Goal: Task Accomplishment & Management: Complete application form

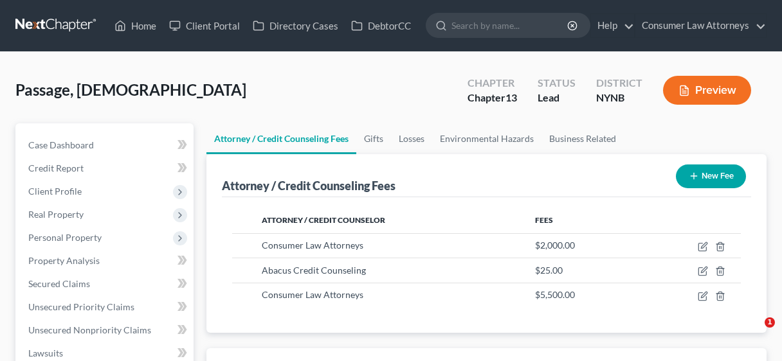
select select "2"
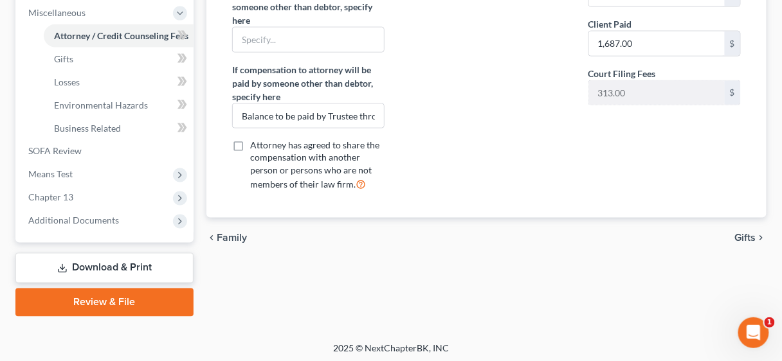
scroll to position [459, 0]
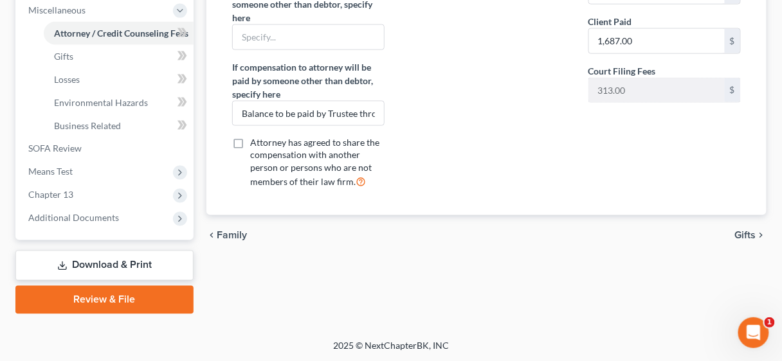
click at [145, 298] on link "Review & File" at bounding box center [104, 300] width 178 height 28
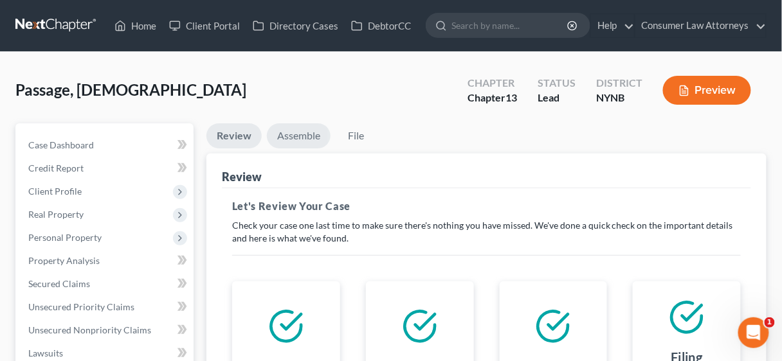
click at [293, 131] on link "Assemble" at bounding box center [299, 135] width 64 height 25
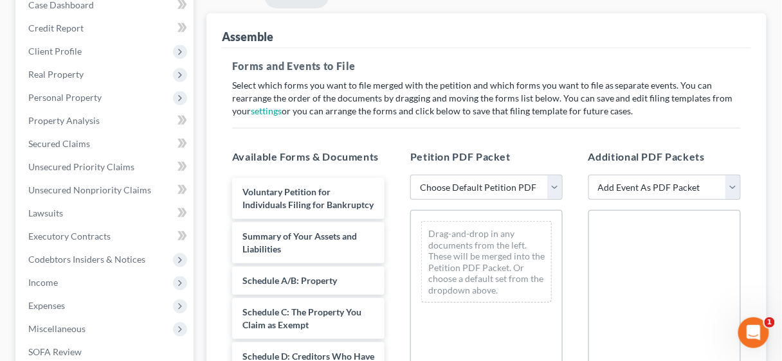
scroll to position [154, 0]
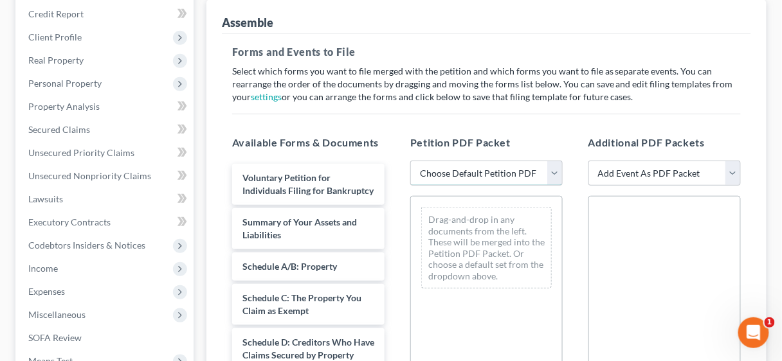
click at [554, 170] on select "Choose Default Petition PDF Packet Complete Bankruptcy Petition (all forms and …" at bounding box center [486, 174] width 152 height 26
select select "0"
click at [410, 161] on select "Choose Default Petition PDF Packet Complete Bankruptcy Petition (all forms and …" at bounding box center [486, 174] width 152 height 26
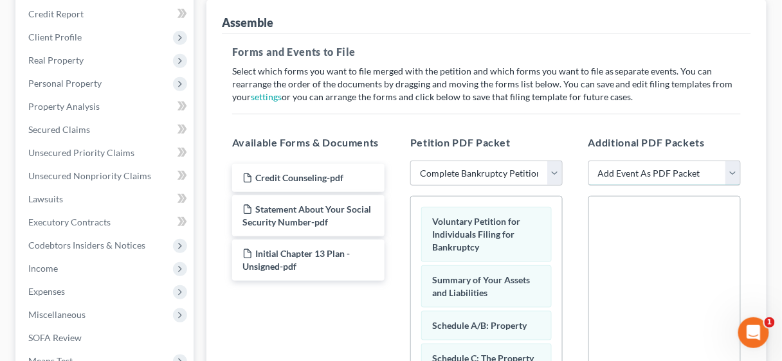
click at [734, 170] on select "Add Event As PDF Packet Application to Have the Filing Fee Waived Certificate o…" at bounding box center [664, 174] width 152 height 26
click at [363, 307] on div "Credit Counseling-pdf Statement About Your Social Security Number-pdf Initial C…" at bounding box center [308, 338] width 173 height 354
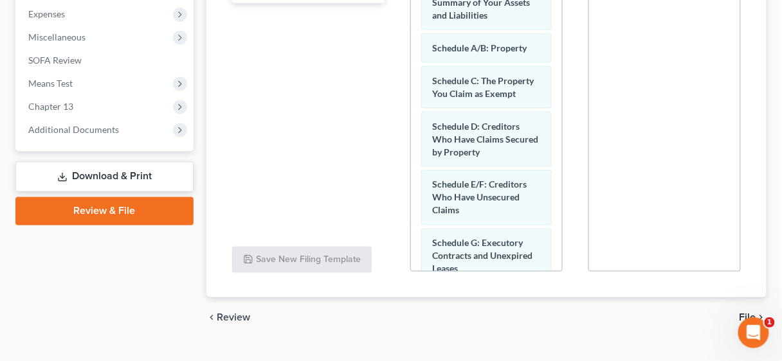
scroll to position [406, 0]
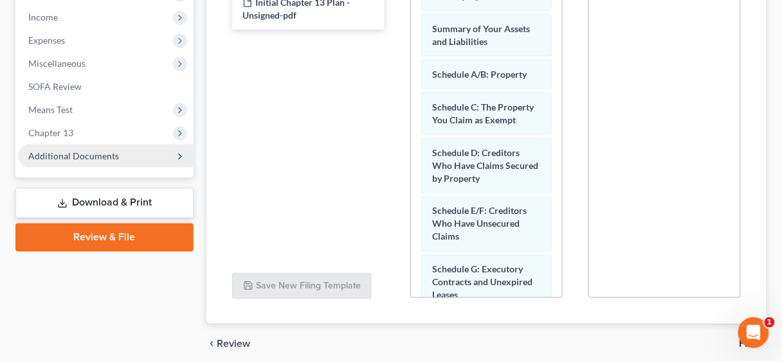
click at [87, 155] on span "Additional Documents" at bounding box center [73, 155] width 91 height 11
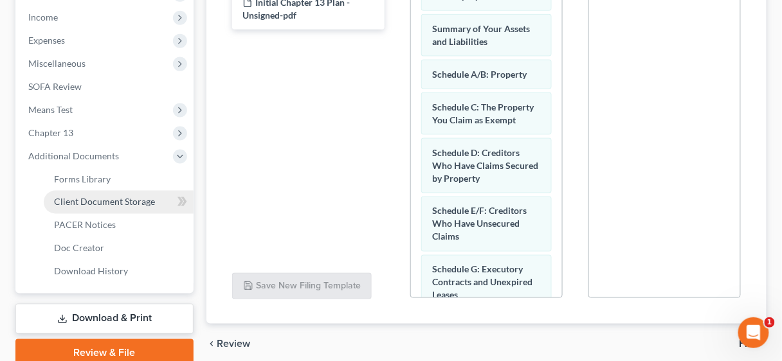
click at [104, 203] on span "Client Document Storage" at bounding box center [104, 202] width 101 height 11
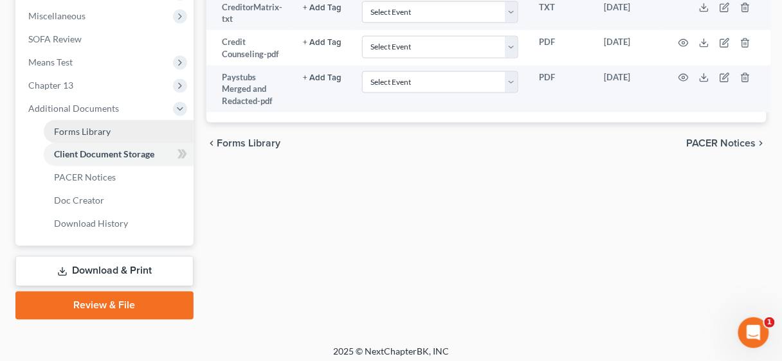
scroll to position [459, 0]
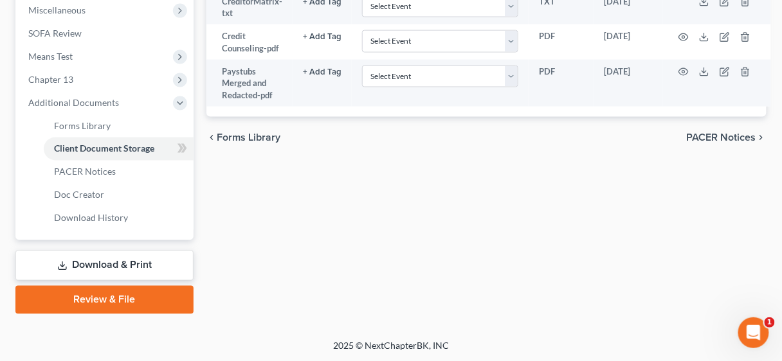
click at [125, 300] on link "Review & File" at bounding box center [104, 300] width 178 height 28
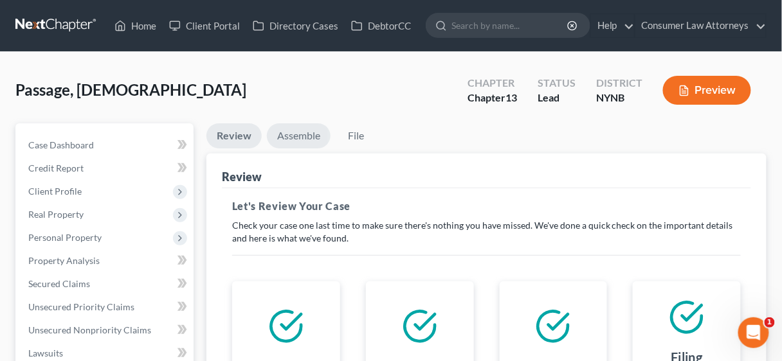
click at [301, 133] on link "Assemble" at bounding box center [299, 135] width 64 height 25
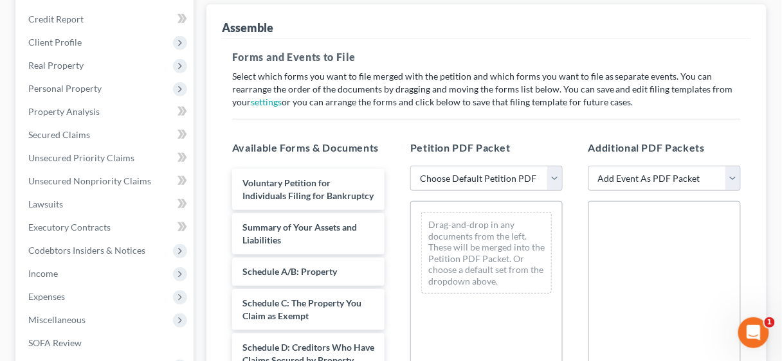
scroll to position [154, 0]
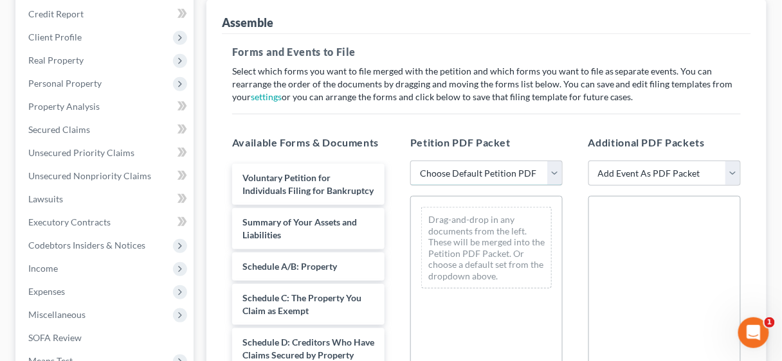
click at [557, 172] on select "Choose Default Petition PDF Packet Complete Bankruptcy Petition (all forms and …" at bounding box center [486, 174] width 152 height 26
select select "0"
click at [410, 161] on select "Choose Default Petition PDF Packet Complete Bankruptcy Petition (all forms and …" at bounding box center [486, 174] width 152 height 26
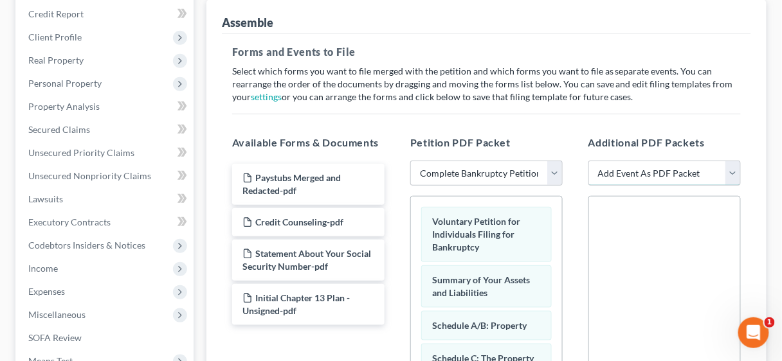
click at [736, 174] on select "Add Event As PDF Packet Application to Have the Filing Fee Waived Certificate o…" at bounding box center [664, 174] width 152 height 26
select select "1"
click at [588, 161] on select "Add Event As PDF Packet Application to Have the Filing Fee Waived Certificate o…" at bounding box center [664, 174] width 152 height 26
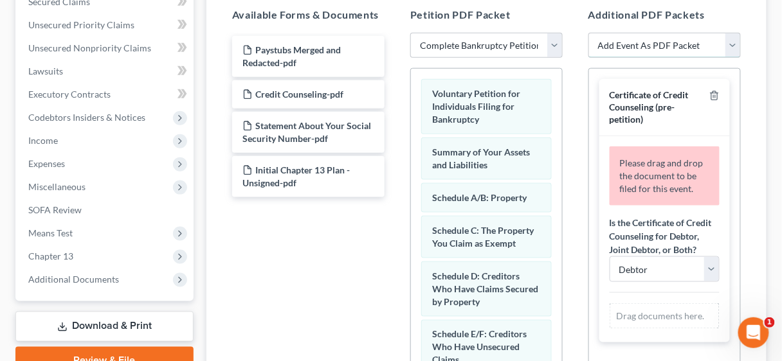
scroll to position [309, 0]
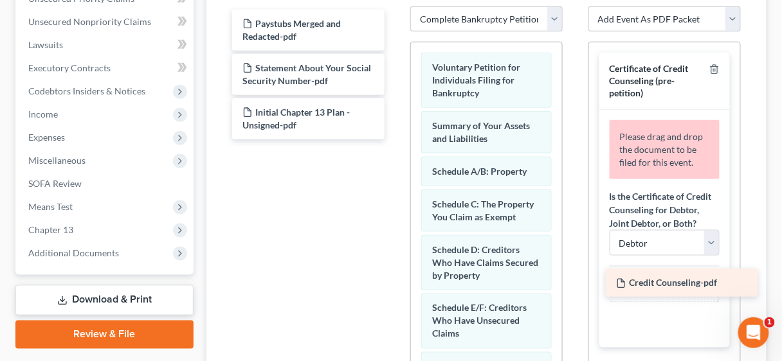
drag, startPoint x: 280, startPoint y: 63, endPoint x: 654, endPoint y: 279, distance: 431.5
click at [395, 140] on div "Credit Counseling-pdf Paystubs Merged and Redacted-pdf Credit Counseling-pdf St…" at bounding box center [308, 75] width 173 height 130
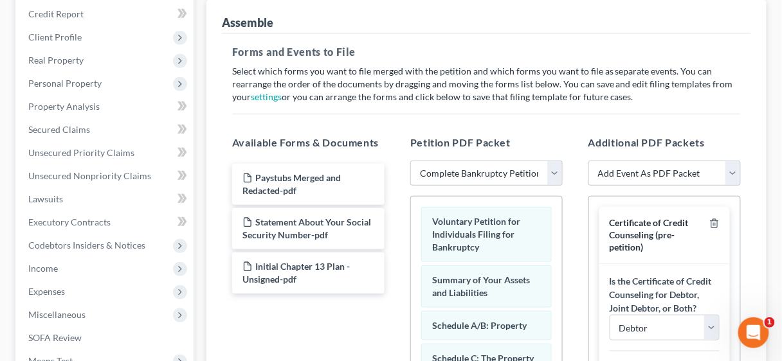
scroll to position [154, 0]
click at [733, 173] on select "Add Event As PDF Packet Application to Have the Filing Fee Waived Certificate o…" at bounding box center [664, 174] width 152 height 26
select select "3"
click at [588, 161] on select "Add Event As PDF Packet Application to Have the Filing Fee Waived Certificate o…" at bounding box center [664, 174] width 152 height 26
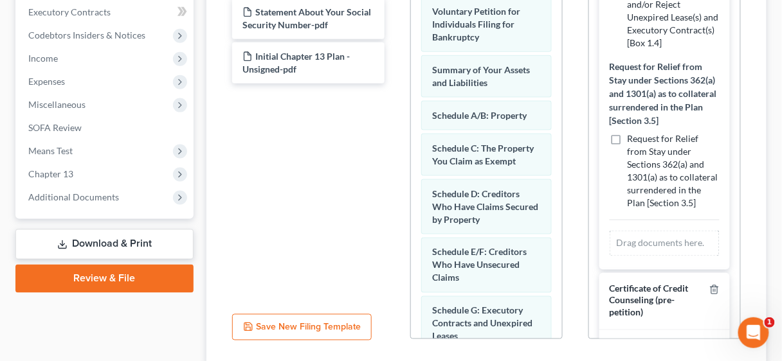
scroll to position [412, 0]
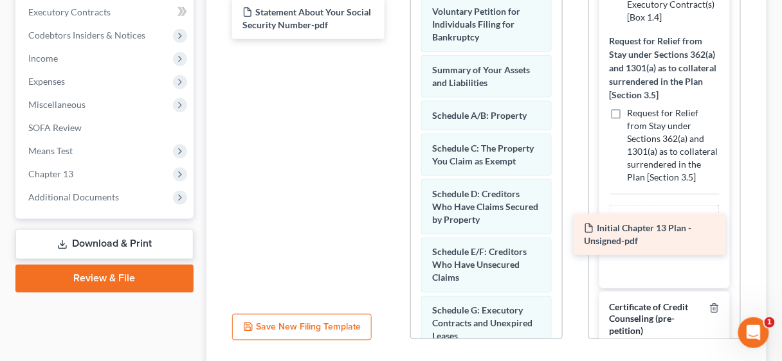
drag, startPoint x: 278, startPoint y: 60, endPoint x: 620, endPoint y: 233, distance: 382.7
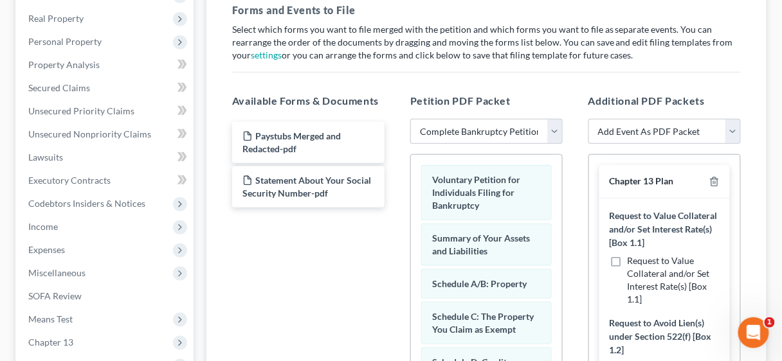
scroll to position [159, 0]
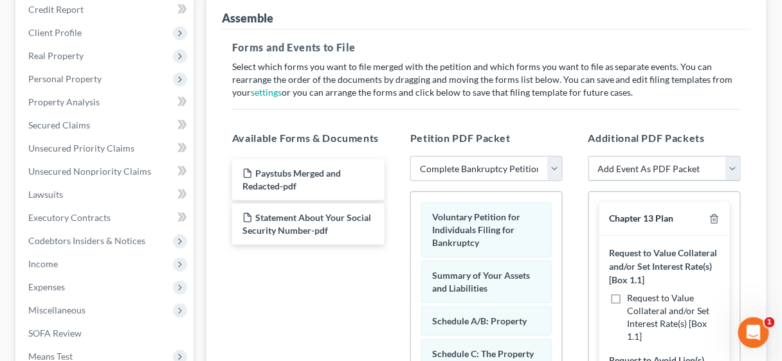
click at [737, 165] on select "Add Event As PDF Packet Application to Have the Filing Fee Waived Certificate o…" at bounding box center [664, 169] width 152 height 26
select select "5"
click at [588, 156] on select "Add Event As PDF Packet Application to Have the Filing Fee Waived Certificate o…" at bounding box center [664, 169] width 152 height 26
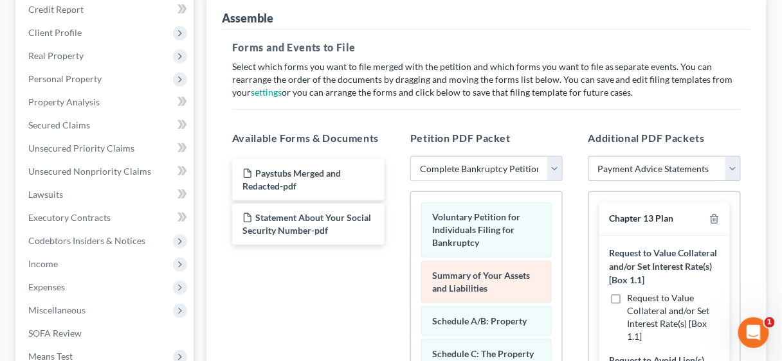
select select
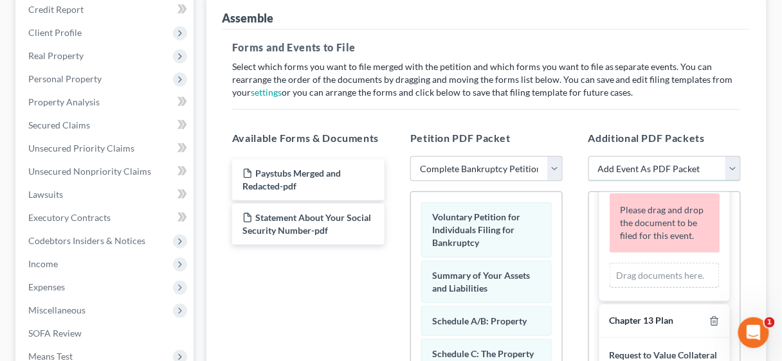
scroll to position [103, 0]
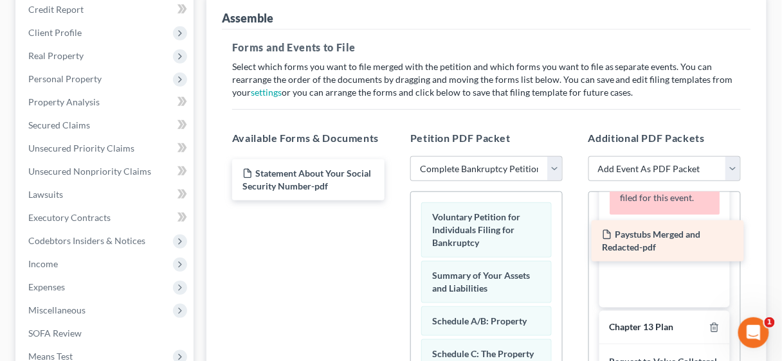
drag, startPoint x: 278, startPoint y: 175, endPoint x: 638, endPoint y: 237, distance: 364.8
click at [395, 201] on div "Paystubs Merged and Redacted-pdf Paystubs Merged and Redacted-pdf Statement Abo…" at bounding box center [308, 179] width 173 height 41
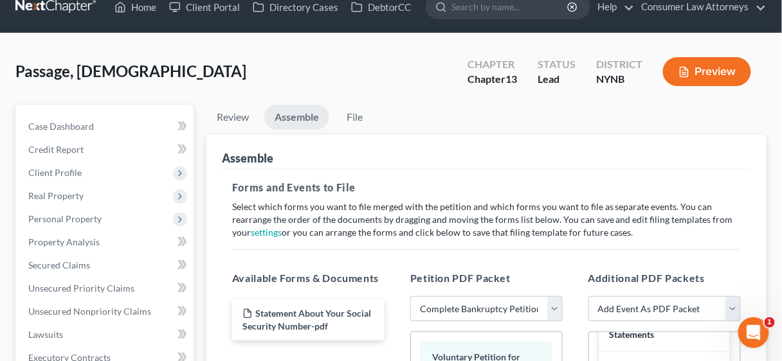
scroll to position [0, 0]
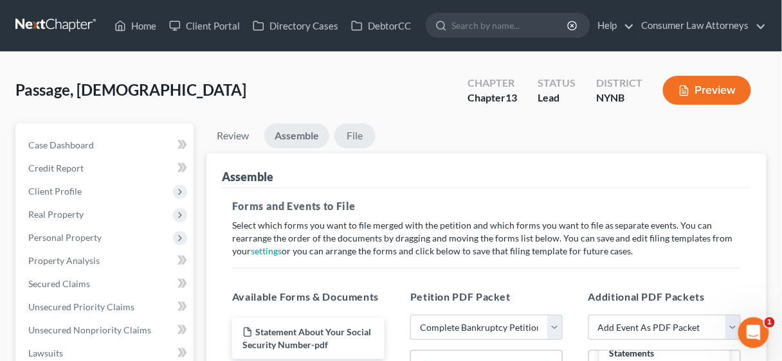
click at [355, 132] on link "File" at bounding box center [354, 135] width 41 height 25
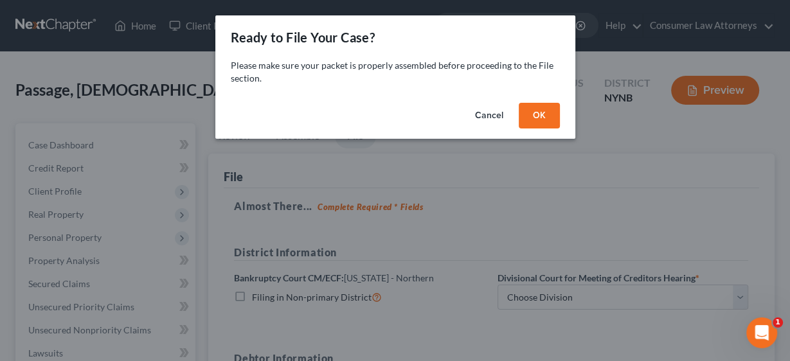
click at [529, 116] on button "OK" at bounding box center [539, 116] width 41 height 26
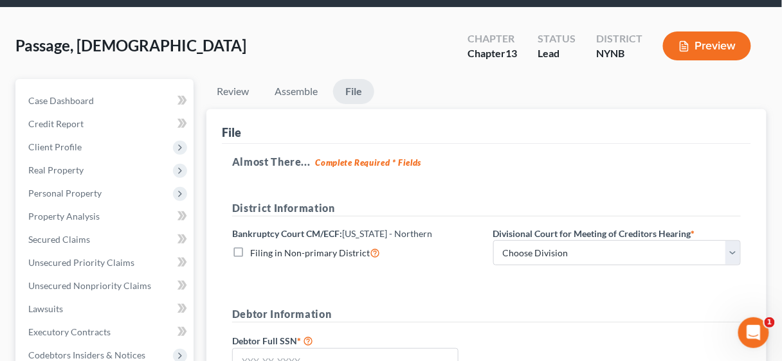
scroll to position [103, 0]
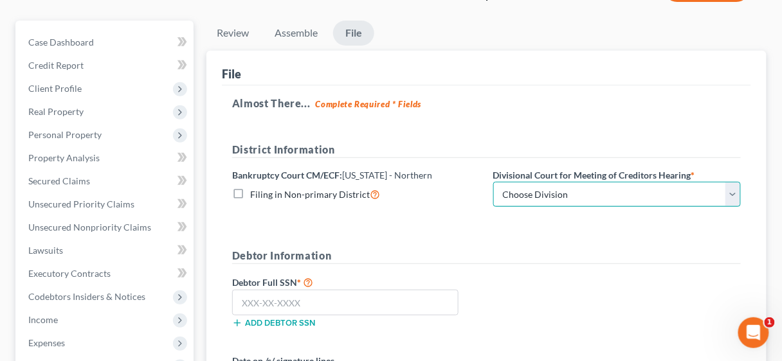
click at [732, 196] on select "Choose Division [GEOGRAPHIC_DATA] [GEOGRAPHIC_DATA] [GEOGRAPHIC_DATA] Utica" at bounding box center [617, 195] width 248 height 26
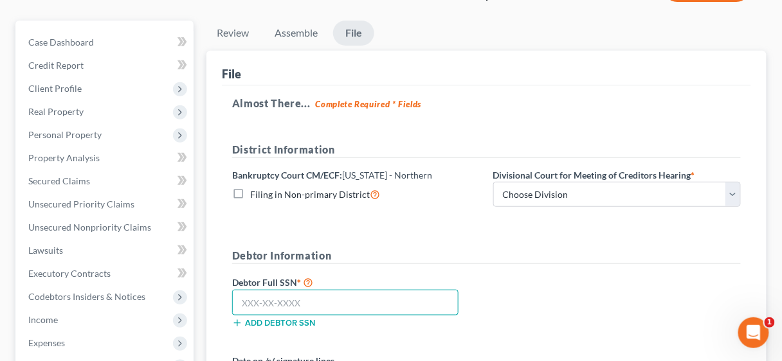
click at [249, 307] on input "text" at bounding box center [345, 303] width 226 height 26
type input "100-70-3365"
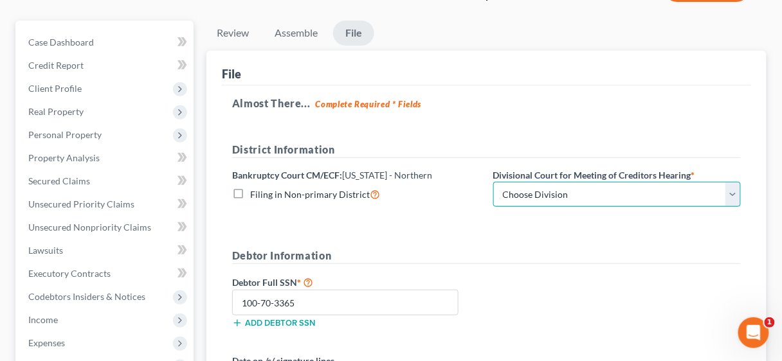
click at [738, 193] on select "Choose Division [GEOGRAPHIC_DATA] [GEOGRAPHIC_DATA] [GEOGRAPHIC_DATA] Utica" at bounding box center [617, 195] width 248 height 26
click at [736, 190] on select "Choose Division [GEOGRAPHIC_DATA] [GEOGRAPHIC_DATA] [GEOGRAPHIC_DATA] Utica" at bounding box center [617, 195] width 248 height 26
click at [738, 192] on select "Choose Division [GEOGRAPHIC_DATA] [GEOGRAPHIC_DATA] [GEOGRAPHIC_DATA] Utica" at bounding box center [617, 195] width 248 height 26
select select "2"
click at [493, 182] on select "Choose Division [GEOGRAPHIC_DATA] [GEOGRAPHIC_DATA] [GEOGRAPHIC_DATA] Utica" at bounding box center [617, 195] width 248 height 26
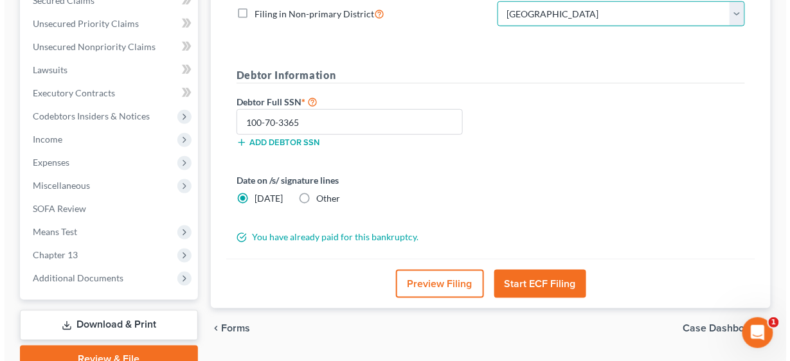
scroll to position [309, 0]
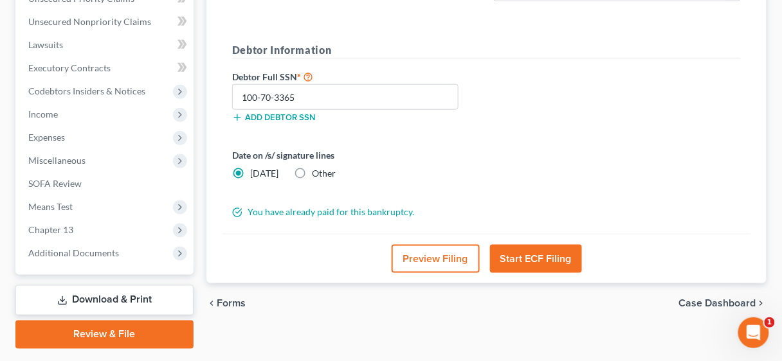
click at [534, 251] on button "Start ECF Filing" at bounding box center [536, 259] width 92 height 28
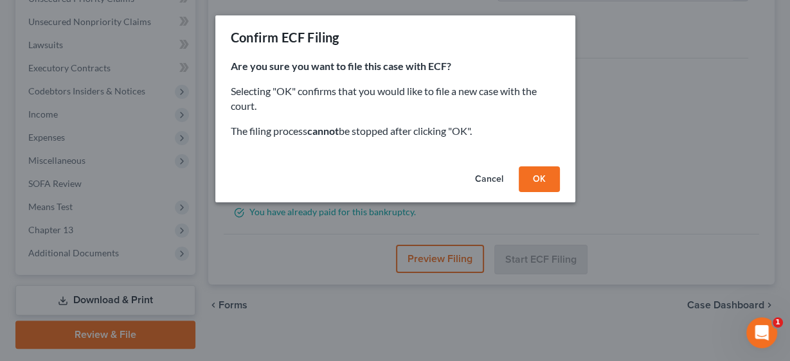
click at [536, 176] on button "OK" at bounding box center [539, 180] width 41 height 26
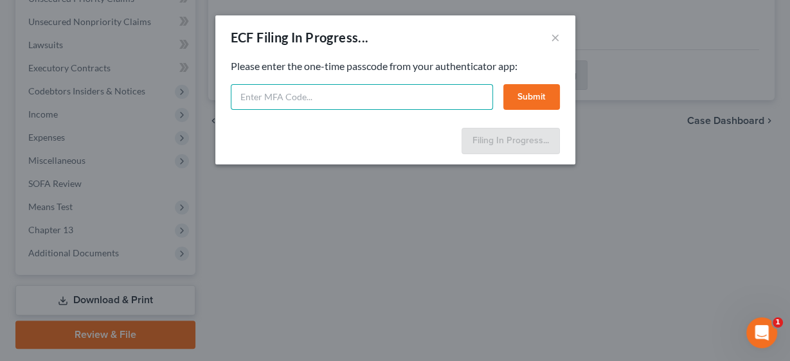
click at [362, 92] on input "text" at bounding box center [362, 97] width 262 height 26
type input "3"
type input "831830"
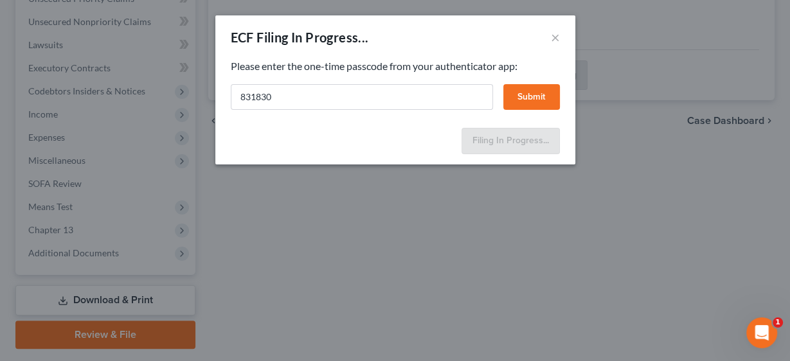
click at [527, 97] on button "Submit" at bounding box center [531, 97] width 57 height 26
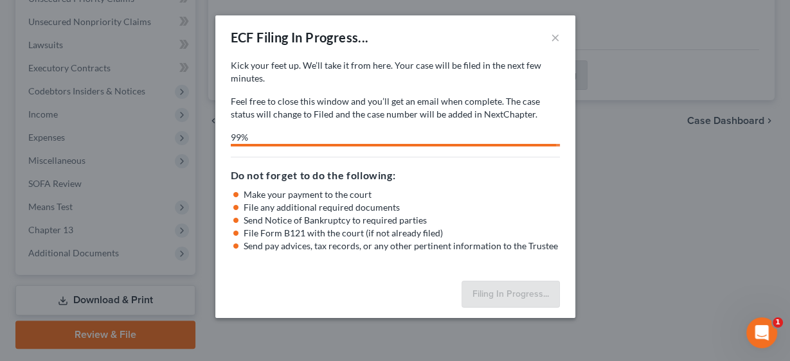
select select "2"
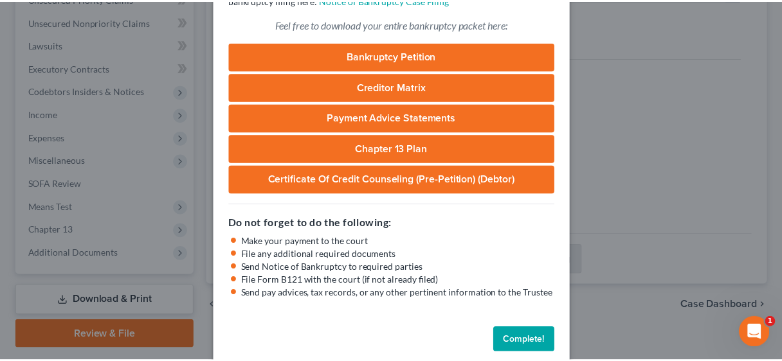
scroll to position [121, 0]
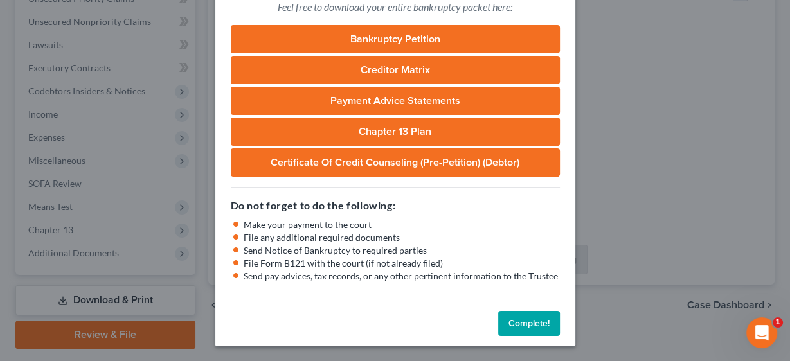
click at [531, 320] on button "Complete!" at bounding box center [529, 324] width 62 height 26
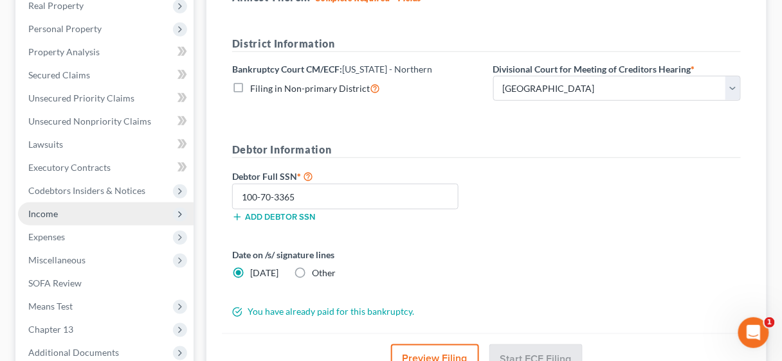
scroll to position [257, 0]
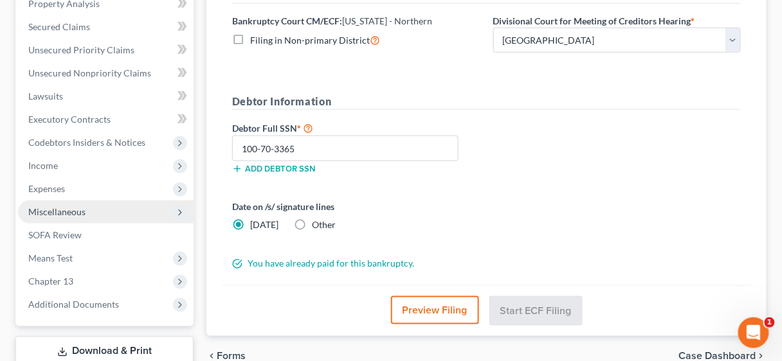
click at [66, 209] on span "Miscellaneous" at bounding box center [56, 211] width 57 height 11
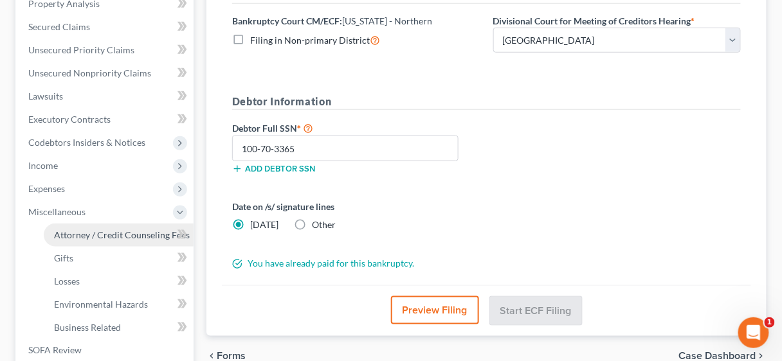
click at [109, 233] on span "Attorney / Credit Counseling Fees" at bounding box center [122, 235] width 136 height 11
select select "2"
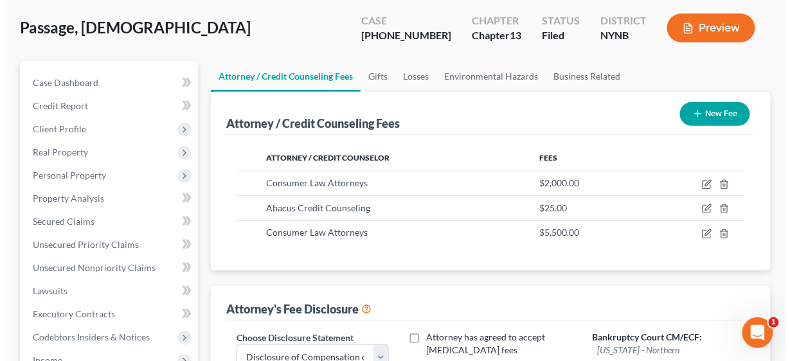
scroll to position [51, 0]
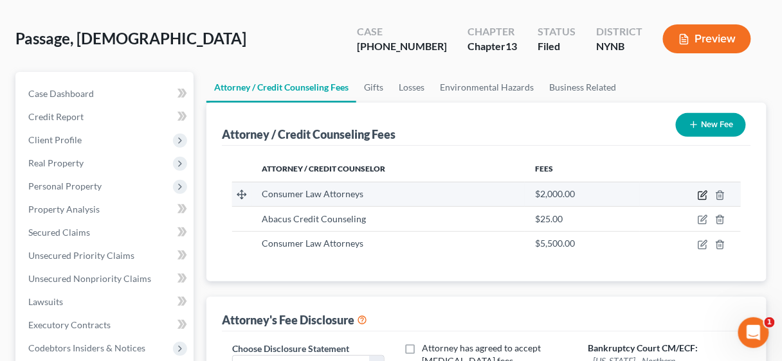
click at [700, 194] on icon "button" at bounding box center [703, 195] width 10 height 10
select select "9"
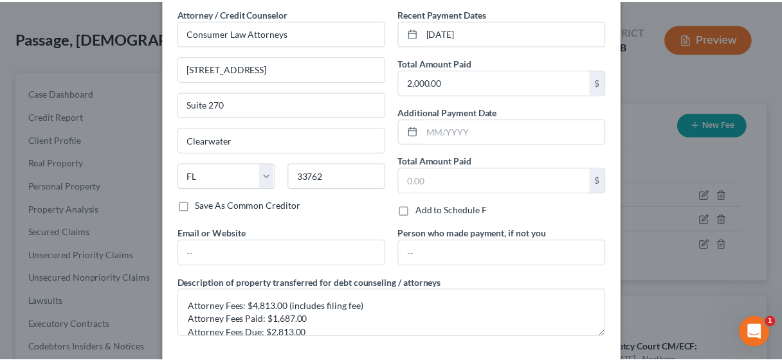
scroll to position [106, 0]
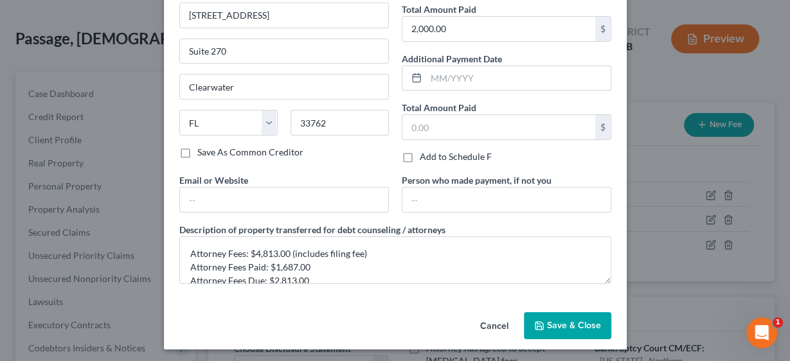
click at [556, 323] on span "Save & Close" at bounding box center [574, 325] width 54 height 11
